Goal: Navigation & Orientation: Find specific page/section

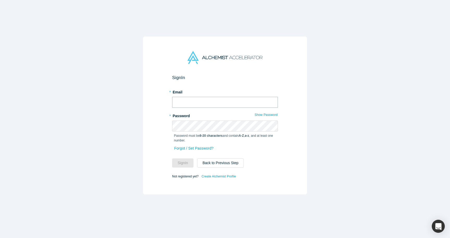
click at [221, 98] on input "text" at bounding box center [225, 102] width 106 height 11
type input "[PERSON_NAME][EMAIL_ADDRESS][DOMAIN_NAME]"
click at [186, 172] on form "Sign In * Email [PERSON_NAME][EMAIL_ADDRESS][DOMAIN_NAME] * Password Show Passw…" at bounding box center [225, 127] width 106 height 105
click at [186, 167] on form "Sign In * Email [PERSON_NAME][EMAIL_ADDRESS][DOMAIN_NAME] * Password Show Passw…" at bounding box center [225, 127] width 106 height 105
click at [186, 163] on button "Sign In" at bounding box center [182, 162] width 21 height 9
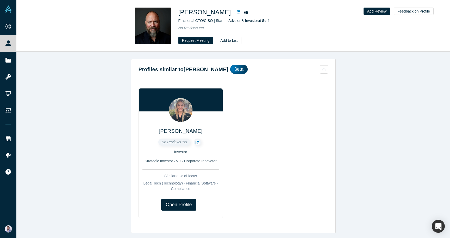
click at [237, 10] on icon at bounding box center [239, 12] width 4 height 4
